Goal: Navigation & Orientation: Find specific page/section

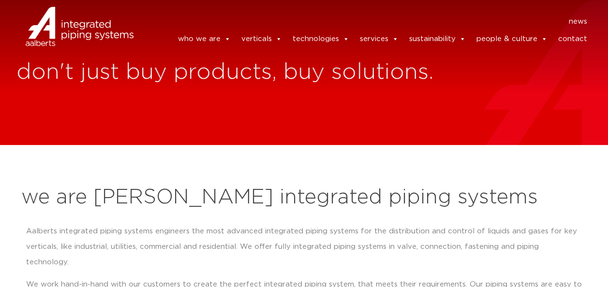
click at [572, 41] on link "contact" at bounding box center [572, 39] width 29 height 19
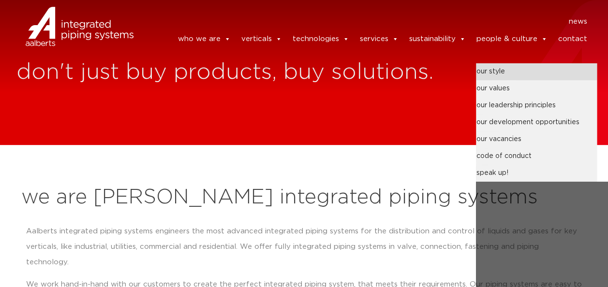
click at [492, 73] on link "our style" at bounding box center [536, 71] width 121 height 17
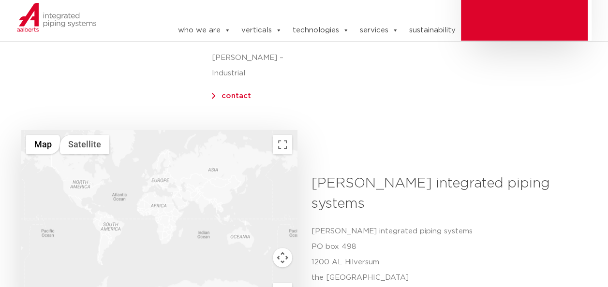
scroll to position [278, 0]
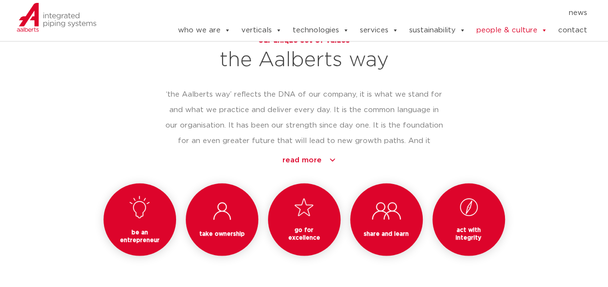
scroll to position [890, 0]
